Goal: Transaction & Acquisition: Purchase product/service

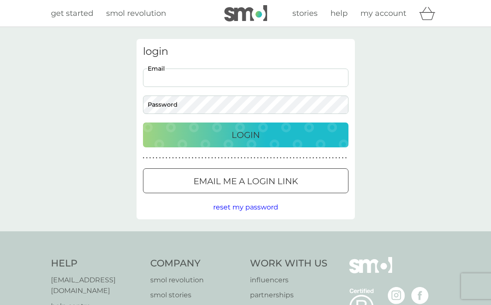
click at [194, 76] on input "Email" at bounding box center [245, 77] width 205 height 18
type input "[EMAIL_ADDRESS][DOMAIN_NAME]"
click at [220, 132] on div "Login" at bounding box center [246, 135] width 188 height 14
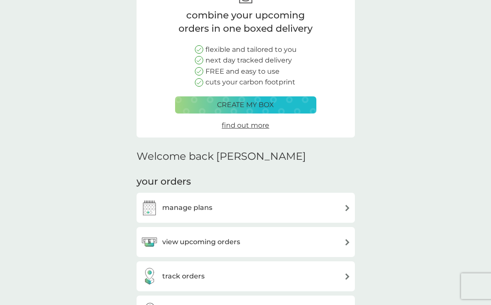
scroll to position [97, 0]
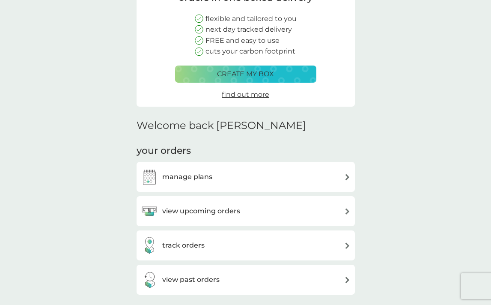
click at [205, 179] on h3 "manage plans" at bounding box center [187, 176] width 50 height 11
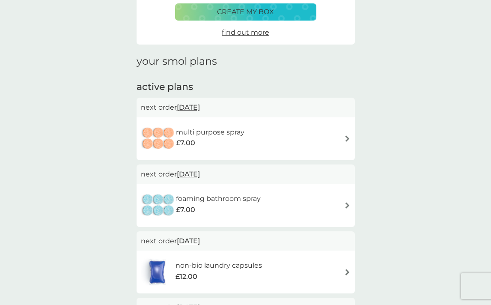
scroll to position [152, 0]
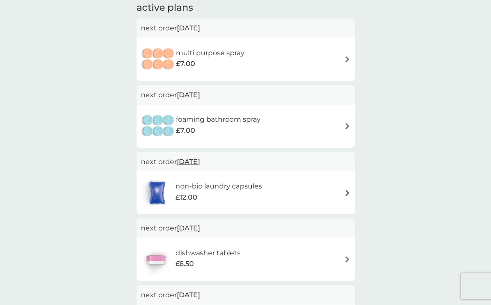
click at [228, 197] on div "£12.00" at bounding box center [218, 197] width 86 height 11
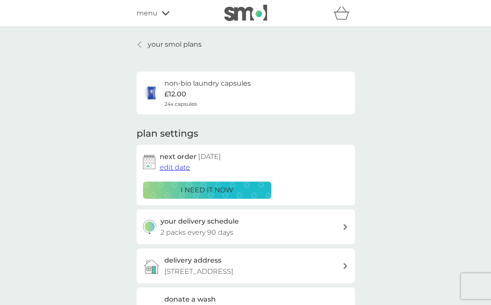
click at [207, 189] on p "i need it now" at bounding box center [207, 189] width 53 height 11
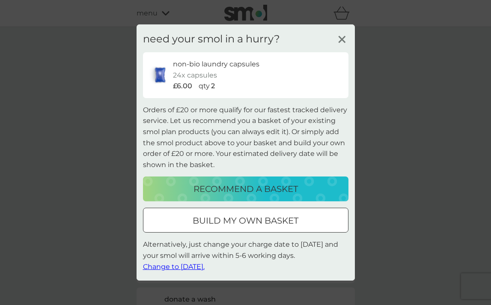
click at [240, 212] on button "build my own basket" at bounding box center [245, 220] width 205 height 25
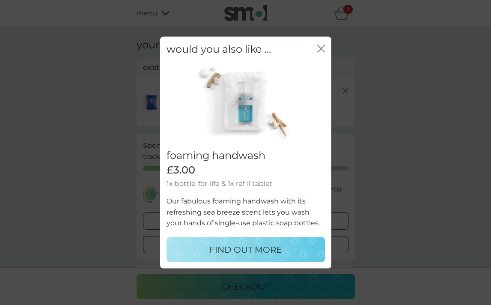
click at [317, 47] on icon "close" at bounding box center [321, 49] width 8 height 8
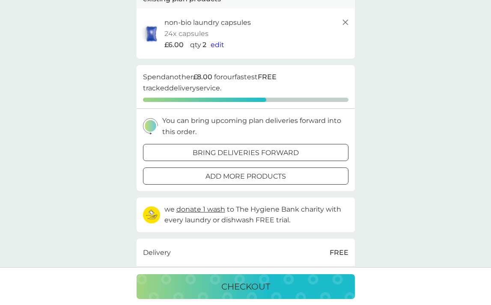
scroll to position [67, 0]
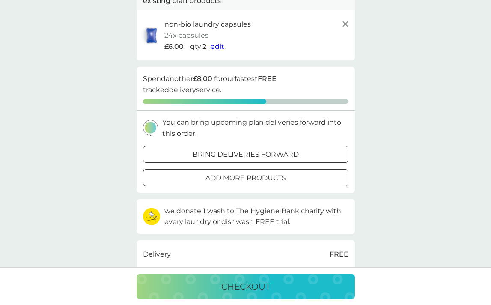
click at [232, 179] on div at bounding box center [245, 177] width 31 height 9
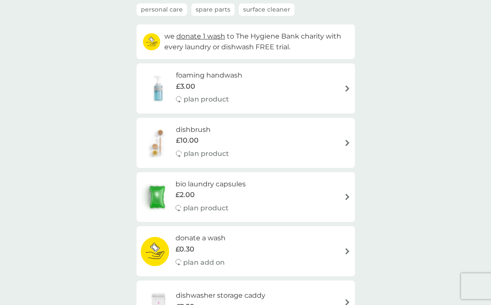
scroll to position [104, 0]
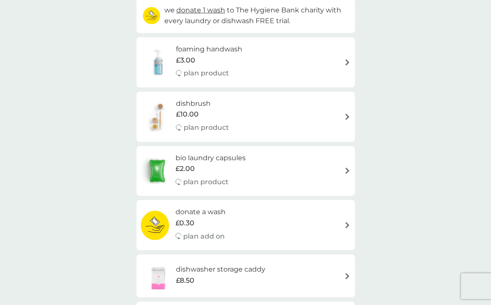
click at [282, 164] on div "bio laundry capsules £2.00 plan product" at bounding box center [246, 170] width 210 height 37
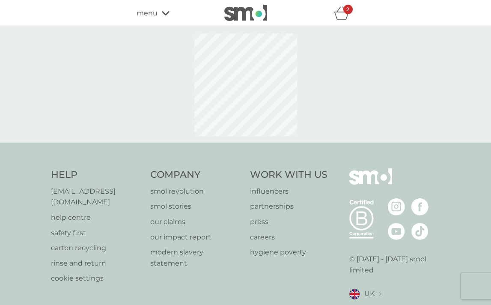
select select "42"
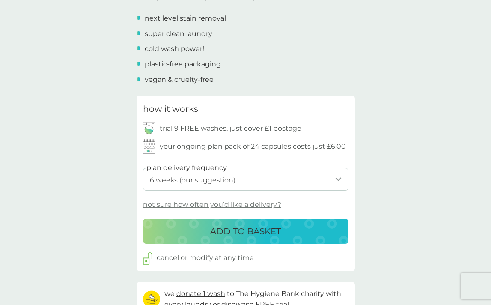
scroll to position [334, 0]
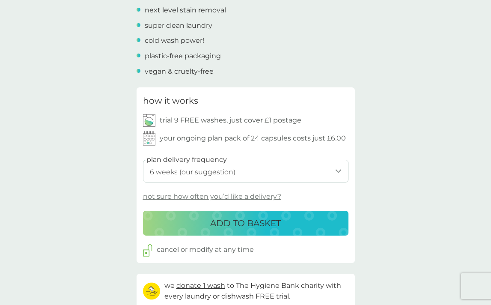
click at [265, 171] on select "1 week 2 weeks 3 weeks 4 weeks 5 weeks 6 weeks (our suggestion) 7 weeks 8 weeks…" at bounding box center [245, 171] width 205 height 23
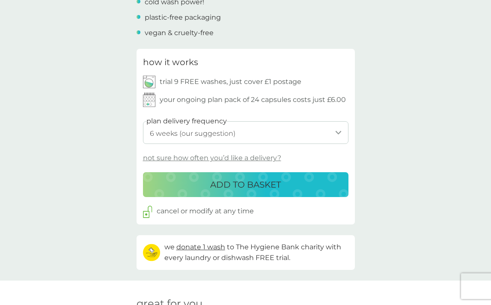
scroll to position [391, 0]
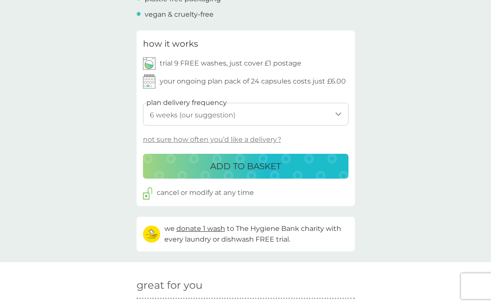
click at [234, 164] on p "ADD TO BASKET" at bounding box center [245, 166] width 71 height 14
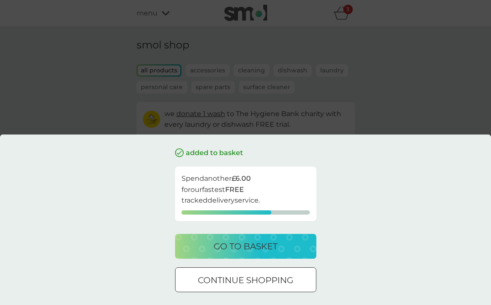
click at [393, 86] on div "added to basket Spend another £6.00 for our fastest FREE tracked delivery servi…" at bounding box center [245, 152] width 491 height 305
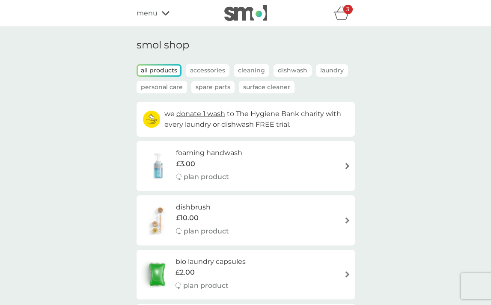
click at [340, 12] on icon "basket" at bounding box center [341, 12] width 16 height 13
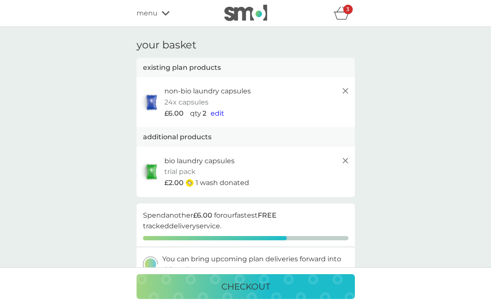
click at [163, 15] on icon at bounding box center [166, 13] width 8 height 5
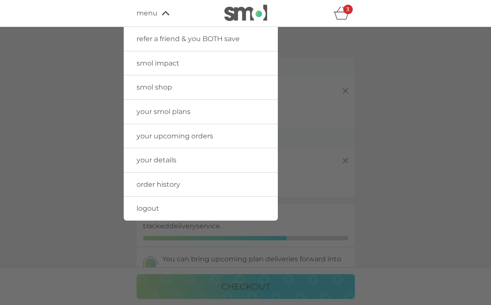
click at [55, 54] on div at bounding box center [245, 179] width 491 height 305
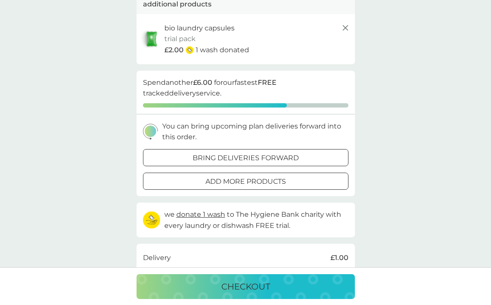
scroll to position [138, 0]
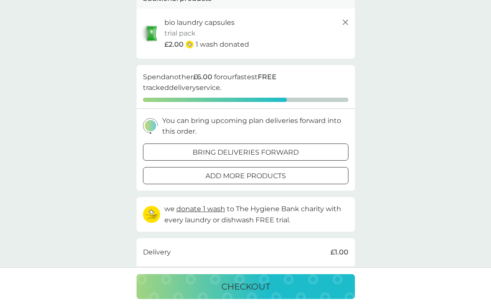
click at [263, 178] on p "add more products" at bounding box center [245, 175] width 80 height 11
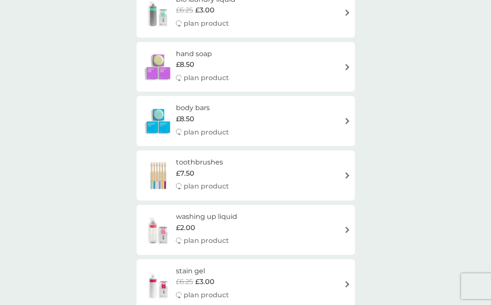
scroll to position [478, 0]
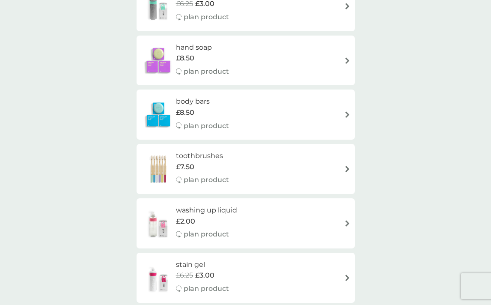
click at [279, 163] on div "toothbrushes £7.50 plan product" at bounding box center [246, 168] width 210 height 37
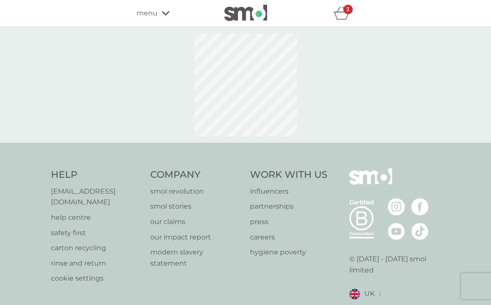
select select "119"
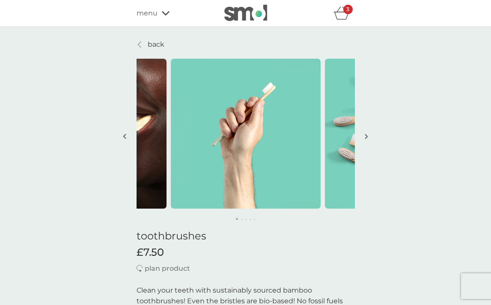
click at [365, 133] on img "button" at bounding box center [366, 136] width 3 height 6
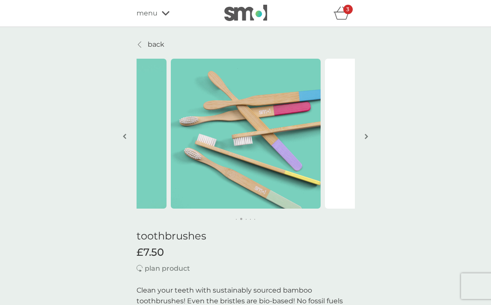
click at [365, 134] on img "button" at bounding box center [366, 136] width 3 height 6
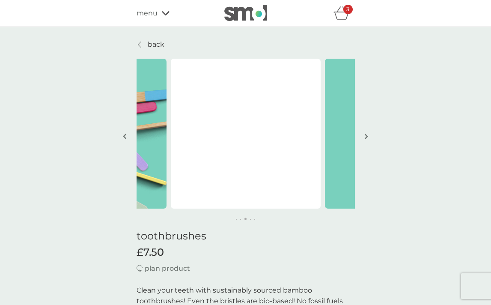
click at [365, 134] on img "button" at bounding box center [366, 136] width 3 height 6
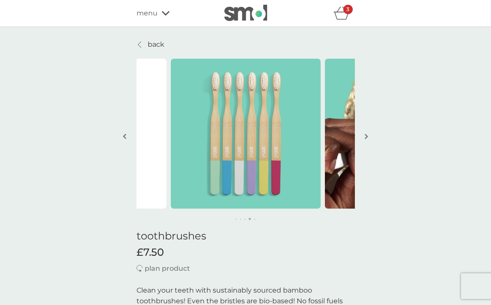
click at [159, 45] on p "back" at bounding box center [156, 44] width 17 height 11
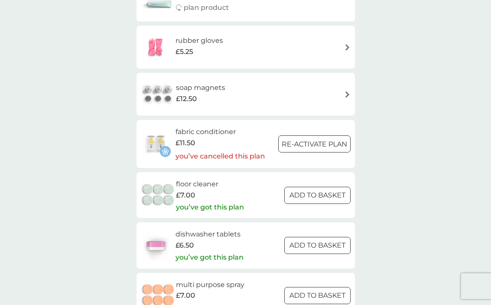
scroll to position [1075, 0]
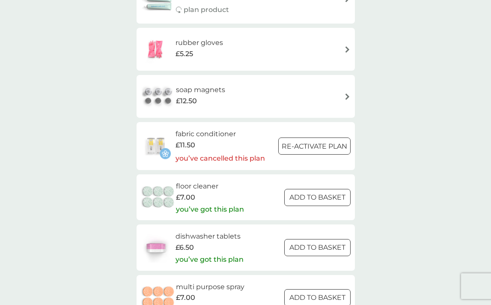
click at [329, 199] on div at bounding box center [317, 197] width 31 height 9
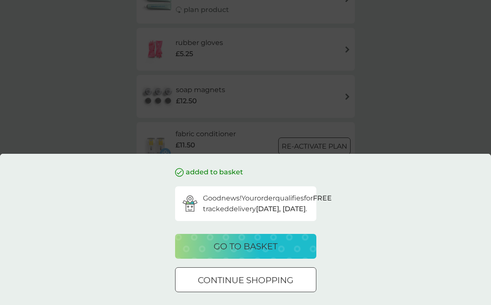
click at [279, 248] on div "go to basket" at bounding box center [246, 246] width 124 height 14
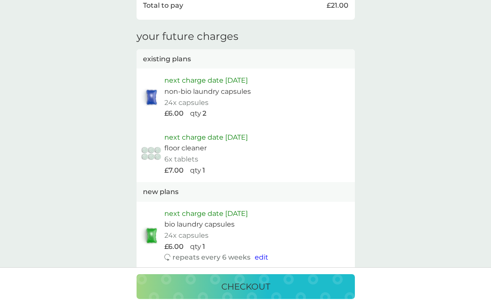
scroll to position [464, 0]
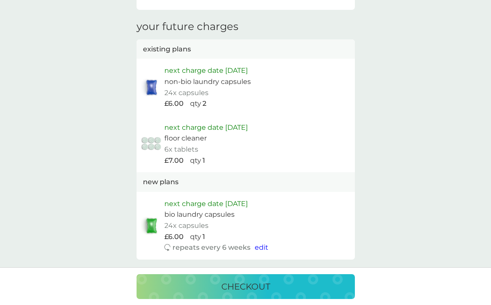
click at [270, 284] on p "checkout" at bounding box center [245, 286] width 49 height 14
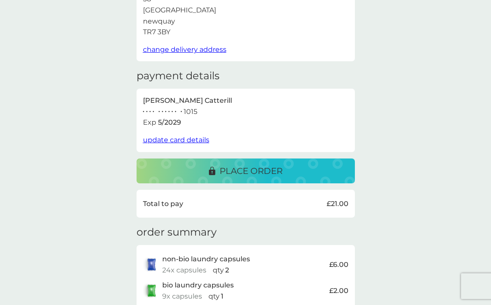
scroll to position [82, 0]
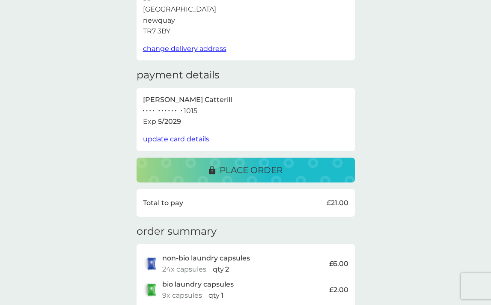
click at [235, 177] on button "place order" at bounding box center [246, 169] width 218 height 25
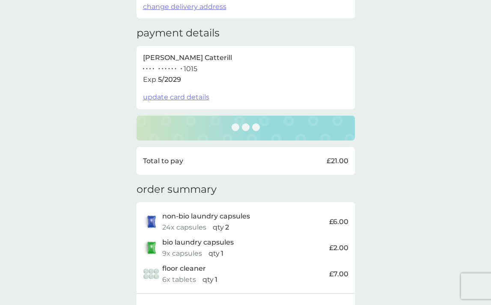
scroll to position [124, 0]
